Goal: Task Accomplishment & Management: Use online tool/utility

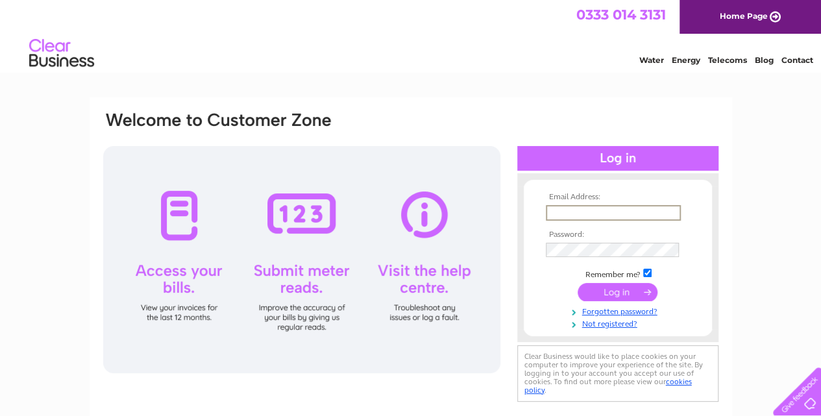
type input "[EMAIL_ADDRESS][DOMAIN_NAME]"
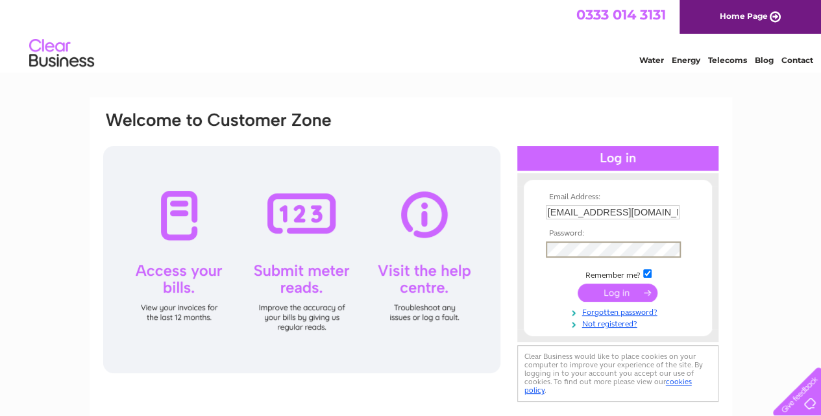
click at [501, 254] on div "Email Address: [EMAIL_ADDRESS][DOMAIN_NAME] Password:" at bounding box center [411, 257] width 618 height 295
click at [577, 283] on input "submit" at bounding box center [617, 292] width 80 height 18
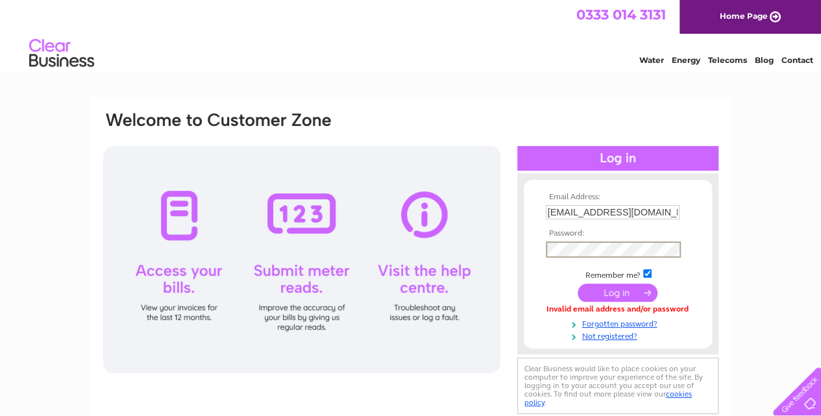
click at [577, 283] on input "submit" at bounding box center [617, 292] width 80 height 18
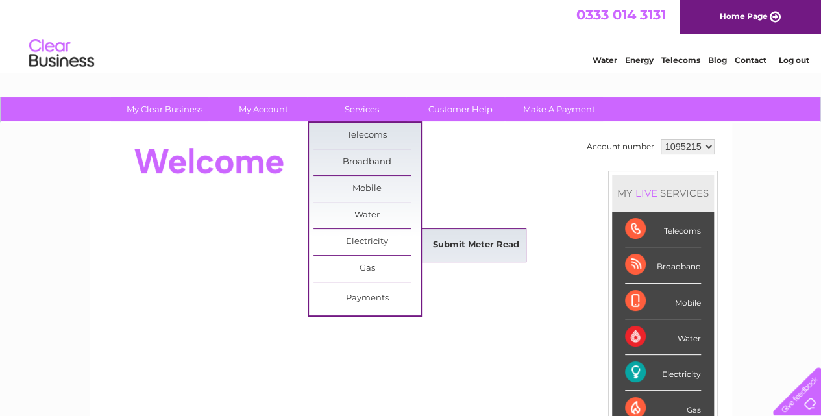
click at [459, 245] on link "Submit Meter Read" at bounding box center [475, 245] width 107 height 26
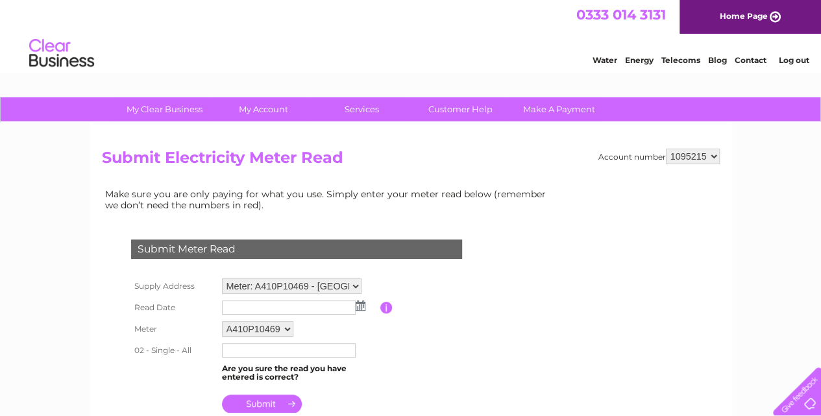
click at [359, 303] on img at bounding box center [360, 305] width 10 height 10
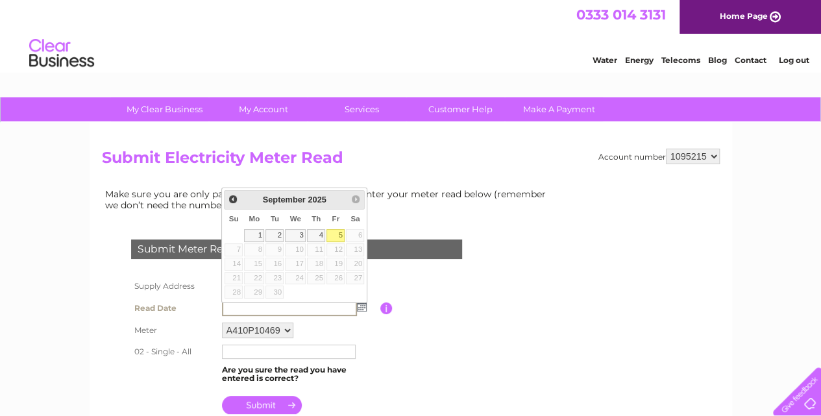
click at [335, 235] on link "5" at bounding box center [335, 235] width 18 height 13
type input "2025/09/05"
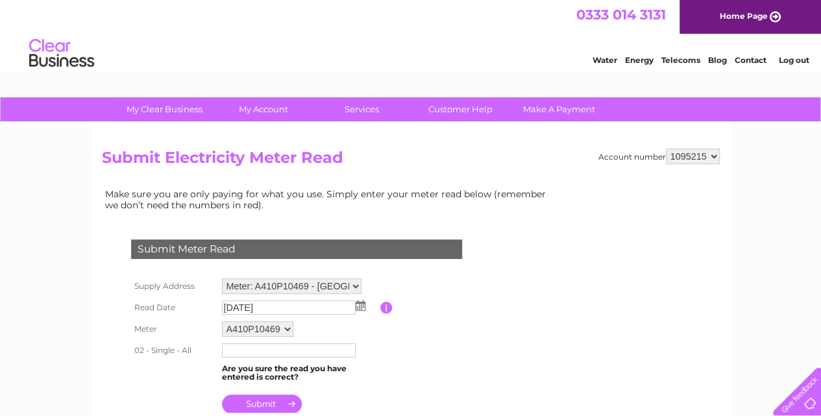
click at [305, 350] on input "text" at bounding box center [289, 350] width 134 height 14
type input "4"
click at [272, 355] on input "text" at bounding box center [289, 351] width 135 height 16
type input "463632"
click at [374, 380] on td "Are you sure the read you have entered is correct?" at bounding box center [300, 374] width 162 height 25
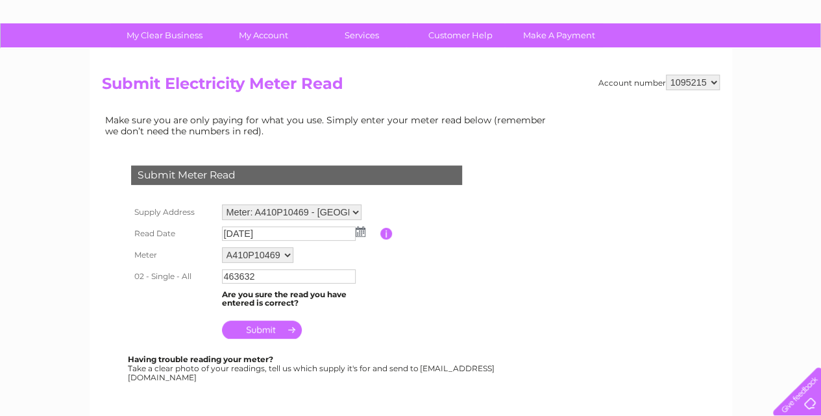
scroll to position [86, 0]
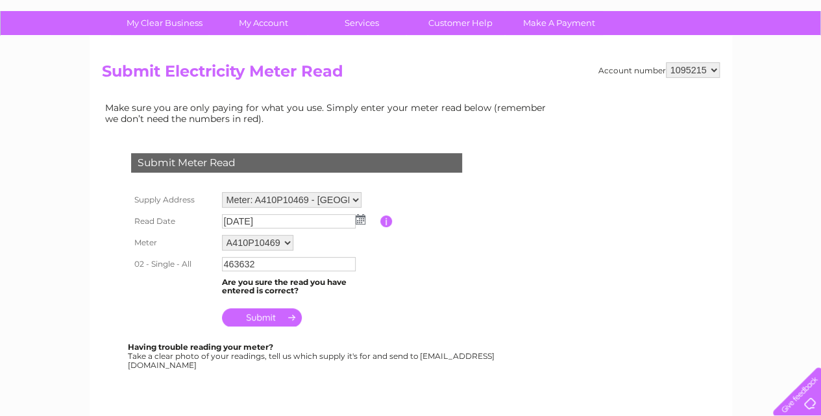
click at [263, 319] on input "submit" at bounding box center [262, 317] width 80 height 18
